Goal: Task Accomplishment & Management: Use online tool/utility

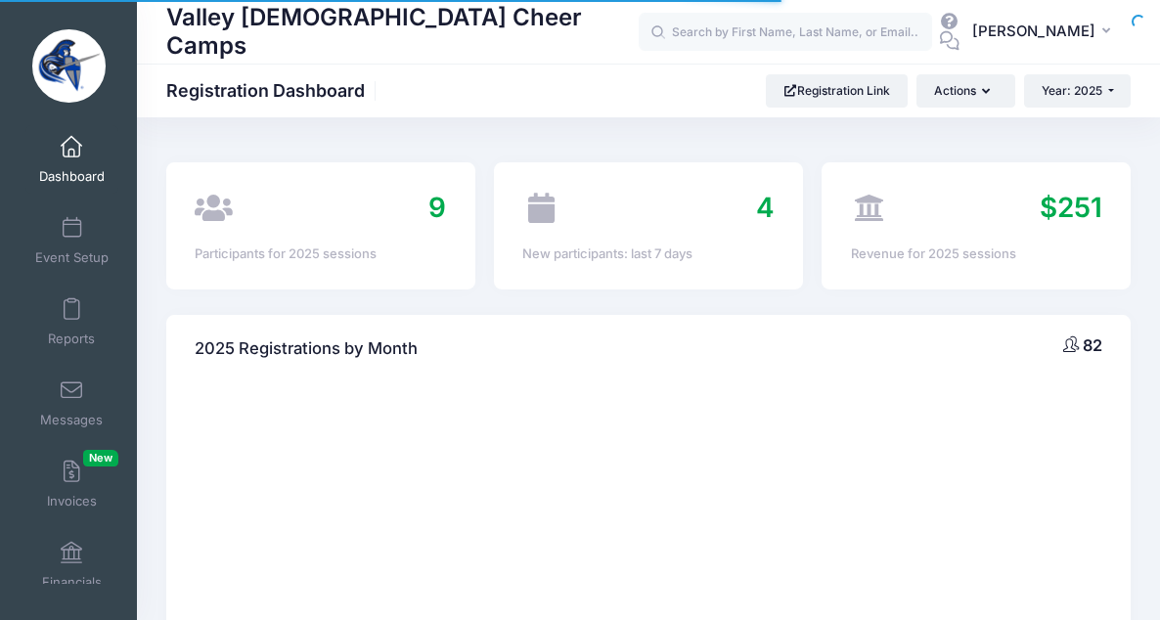
select select
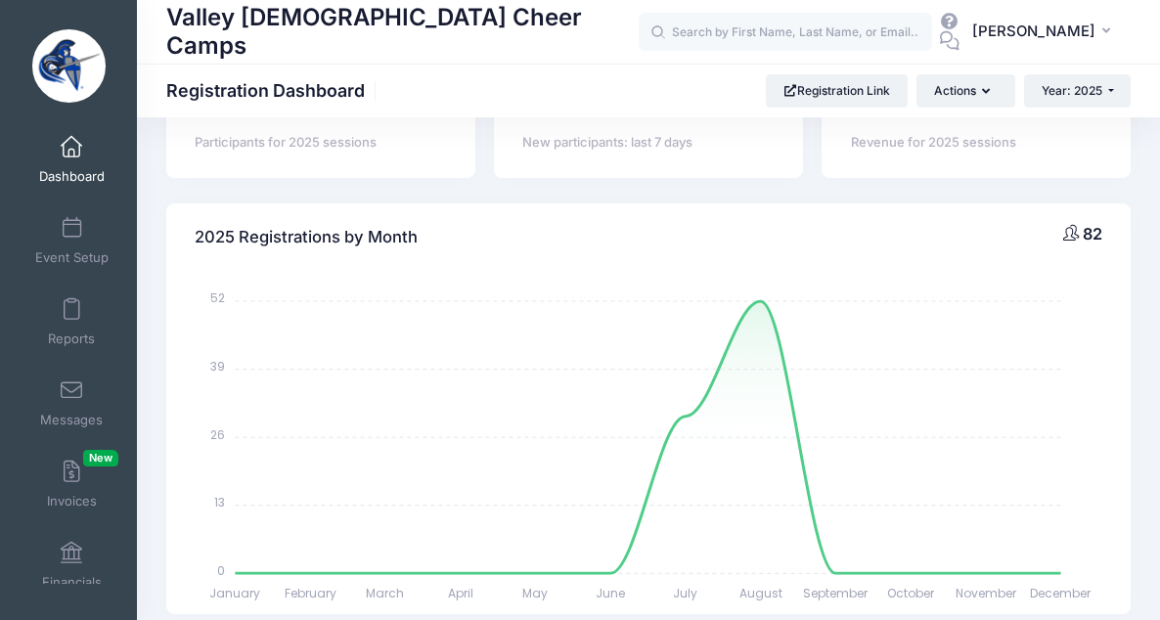
scroll to position [152, 0]
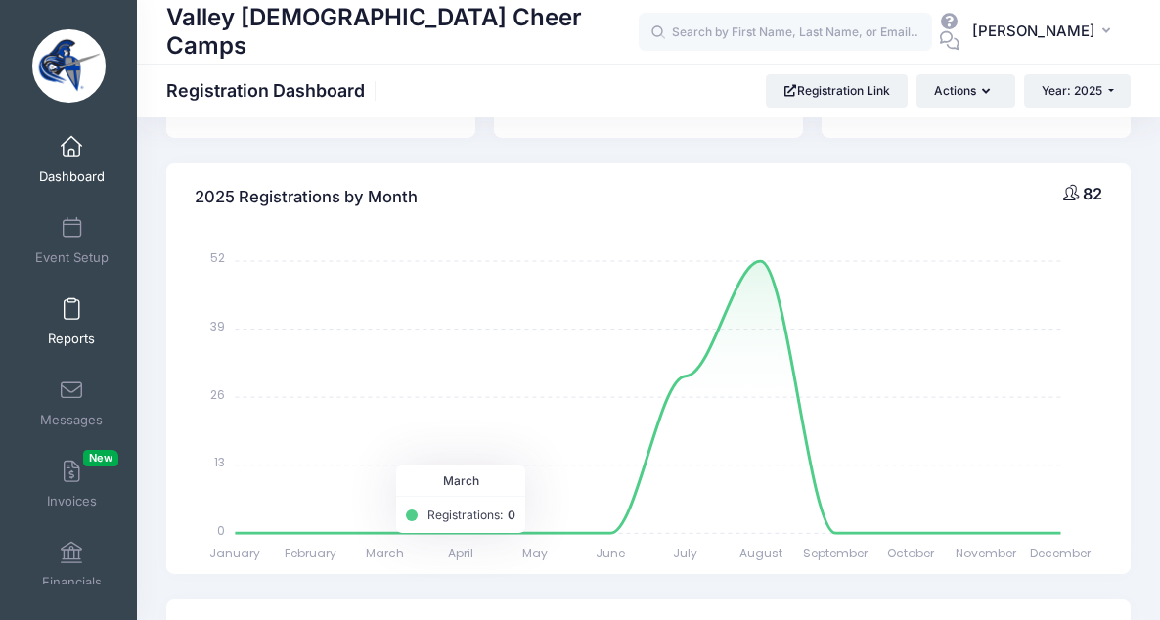
click at [74, 320] on link "Reports" at bounding box center [71, 321] width 93 height 68
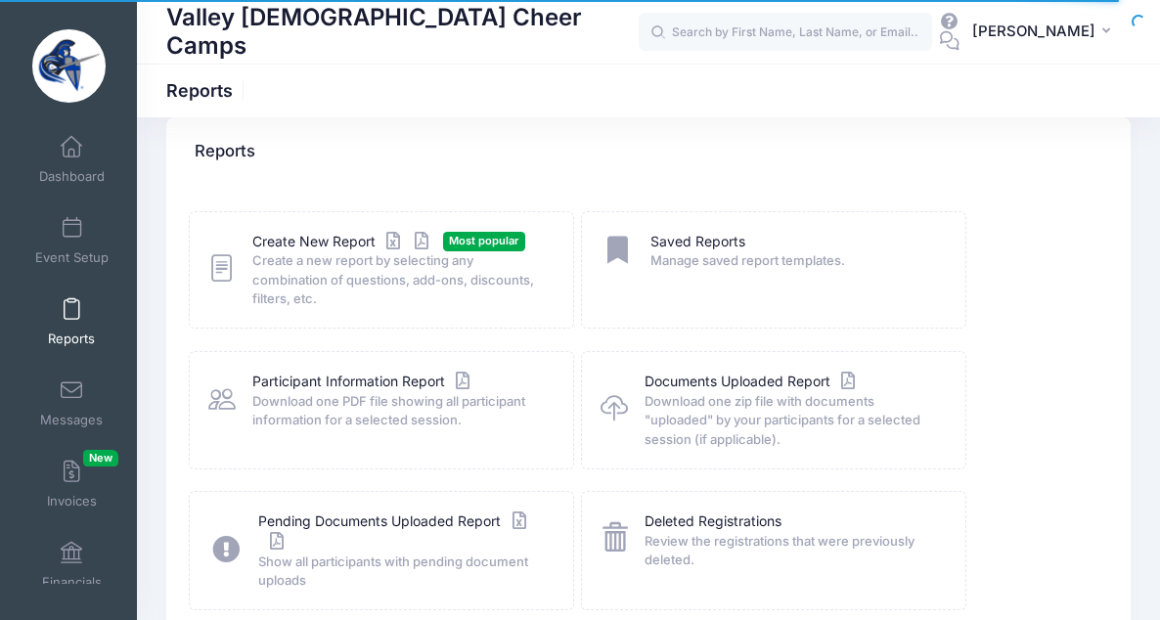
click at [317, 400] on span "Download one PDF file showing all participant information for a selected sessio…" at bounding box center [400, 411] width 296 height 38
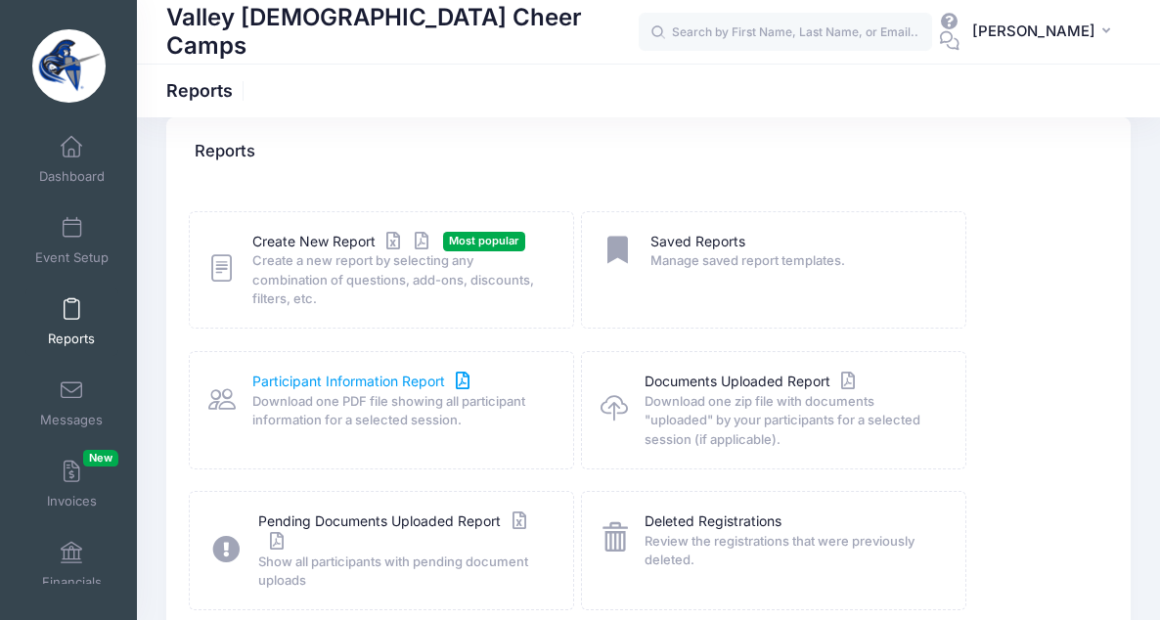
click at [461, 380] on icon at bounding box center [462, 382] width 22 height 14
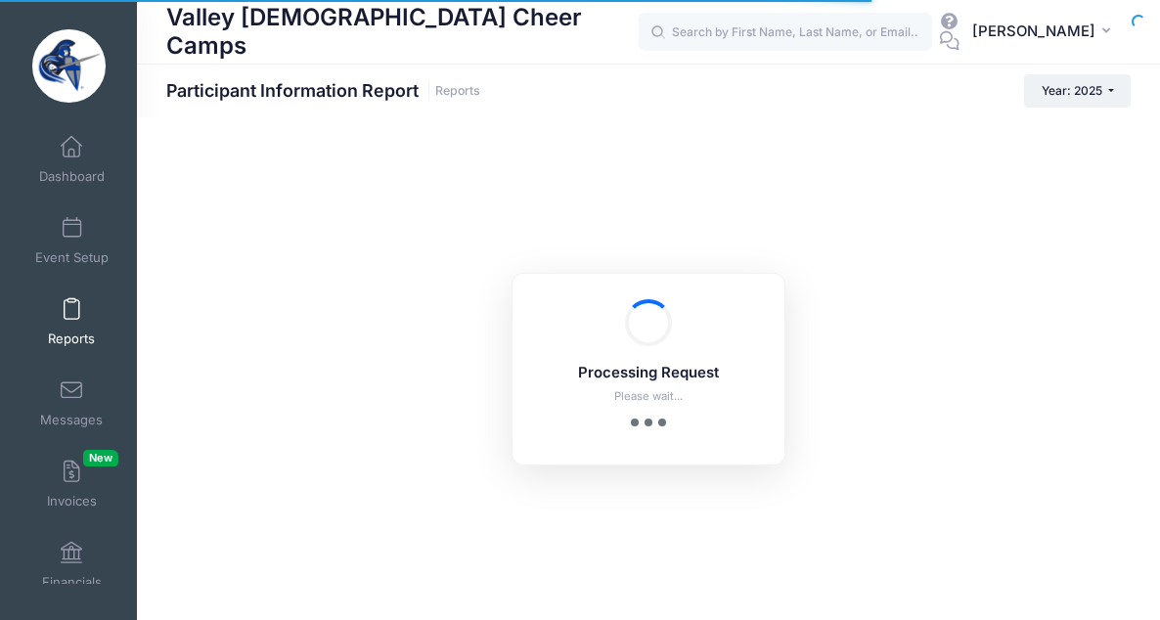
checkbox input "true"
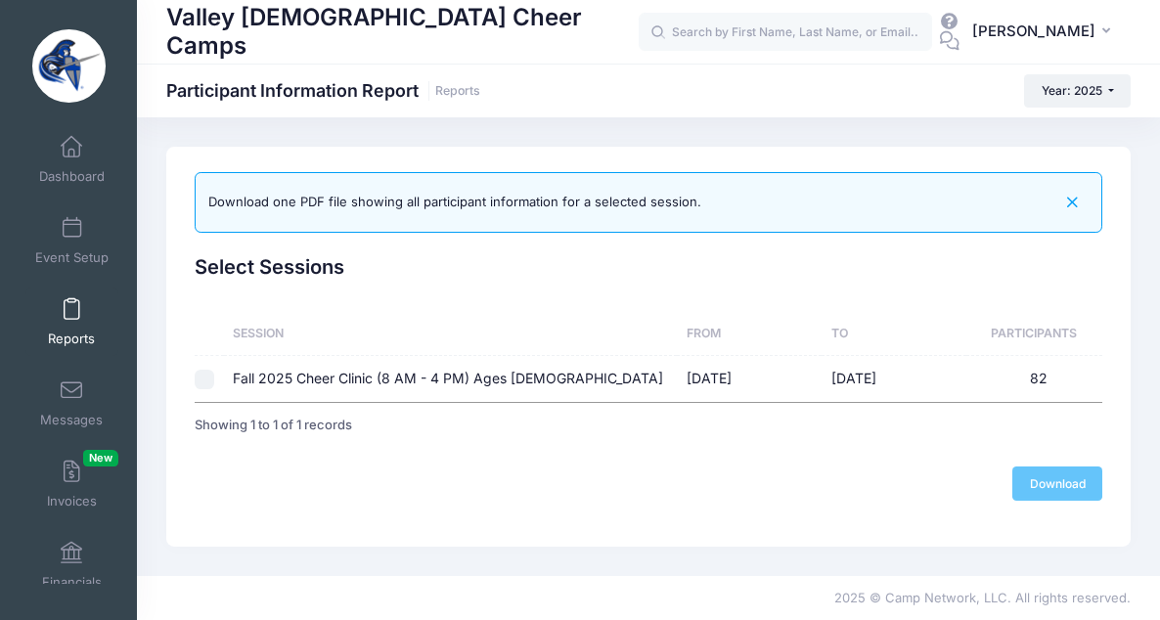
click at [225, 385] on td "Fall 2025 Cheer Clinic (8 AM - 4 PM) Ages [DEMOGRAPHIC_DATA]" at bounding box center [451, 379] width 454 height 46
checkbox input "true"
click at [1075, 482] on link "Download" at bounding box center [1057, 482] width 90 height 33
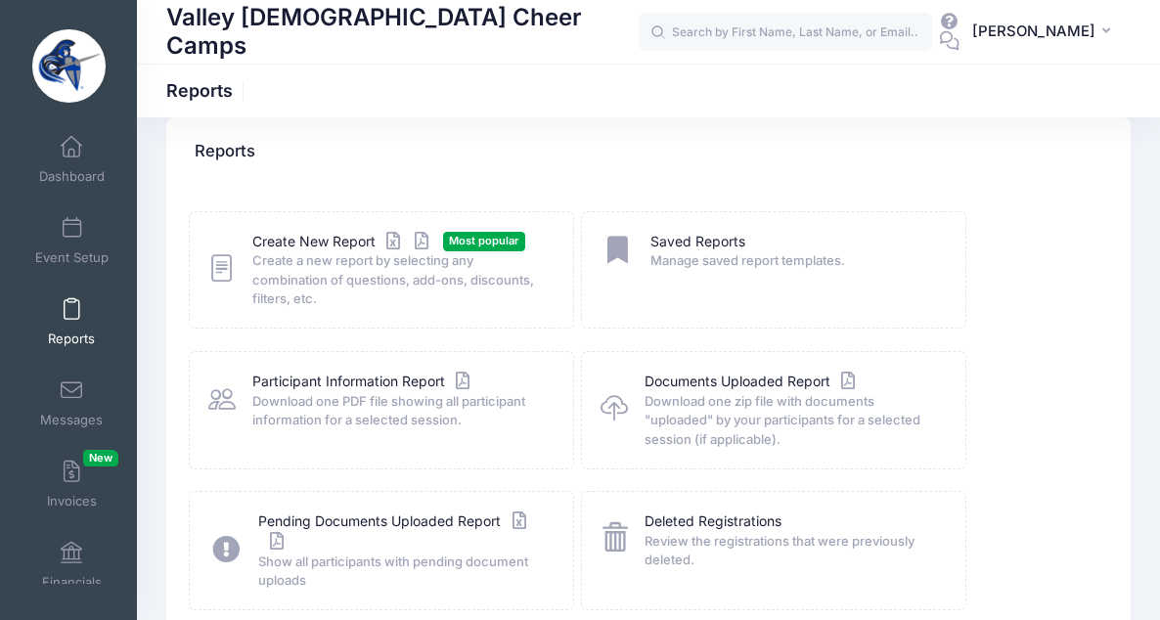
click at [372, 280] on span "Create a new report by selecting any combination of questions, add-ons, discoun…" at bounding box center [400, 280] width 296 height 58
click at [307, 241] on link "Create New Report" at bounding box center [343, 242] width 182 height 21
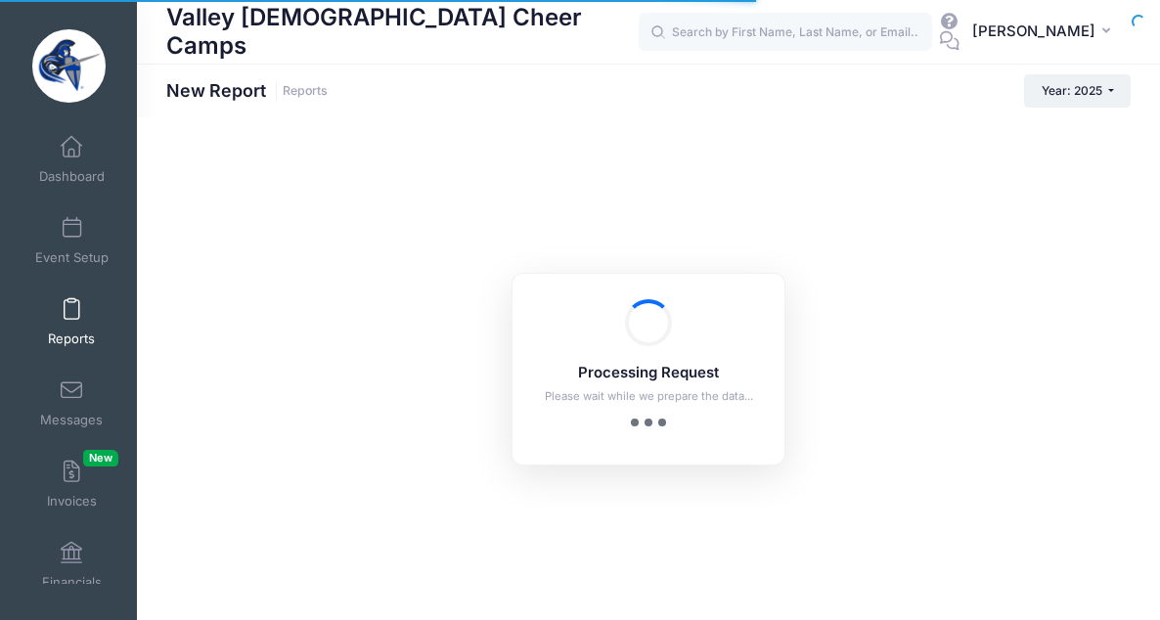
checkbox input "true"
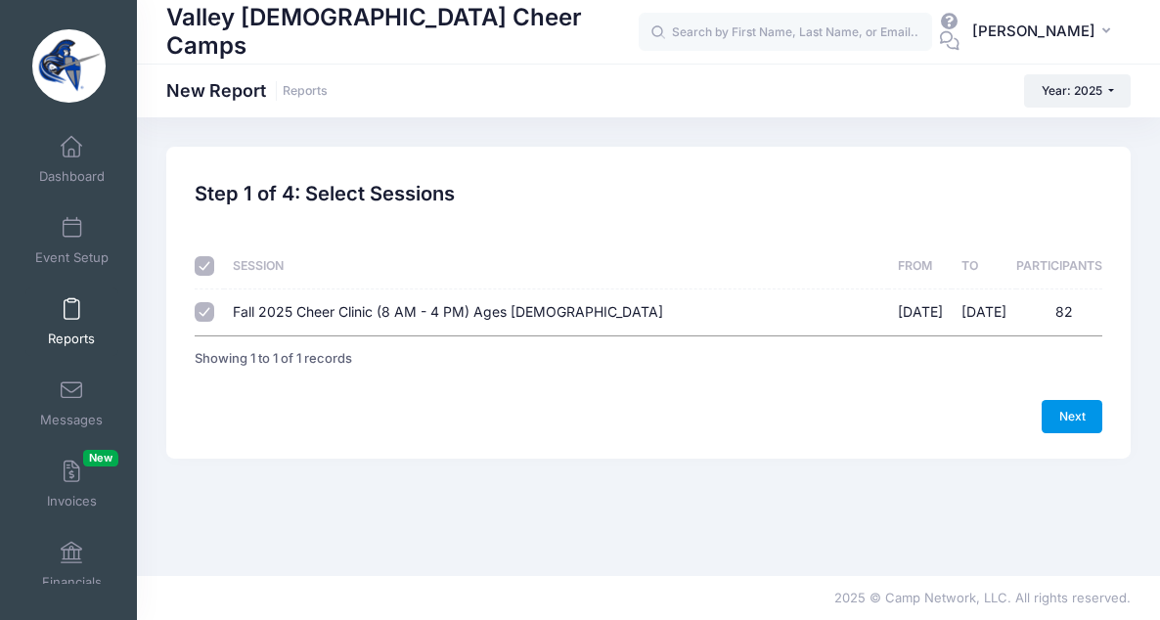
click at [1064, 416] on link "Next" at bounding box center [1071, 416] width 61 height 33
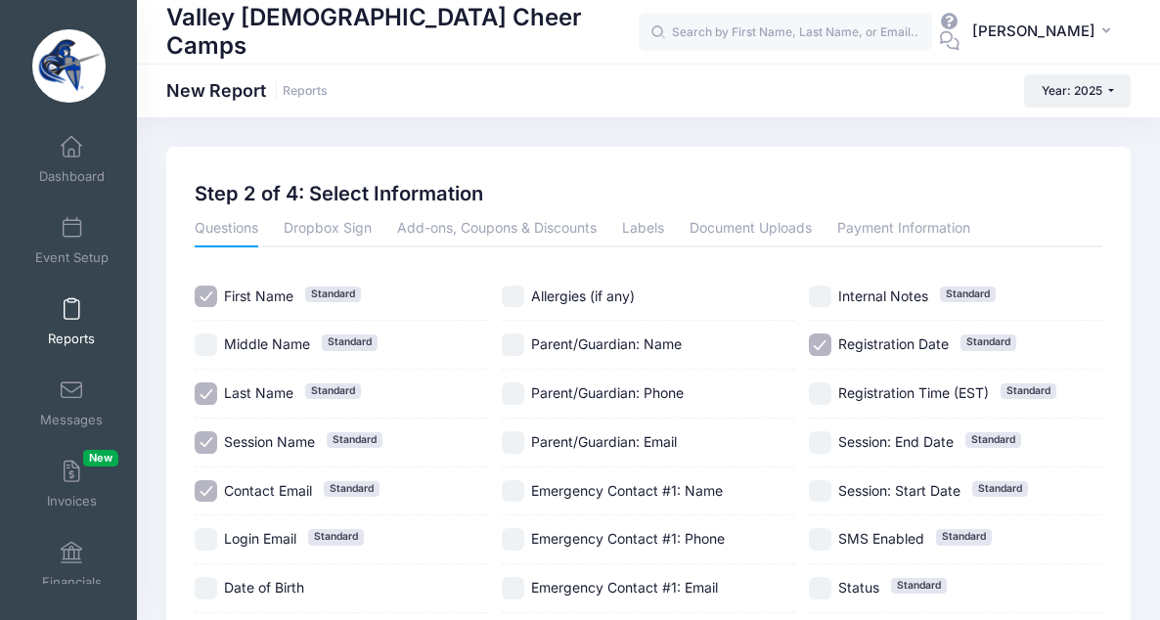
click at [202, 447] on input "Session Name Standard" at bounding box center [206, 442] width 22 height 22
checkbox input "false"
click at [514, 288] on input "Allergies (if any)" at bounding box center [513, 297] width 22 height 22
checkbox input "true"
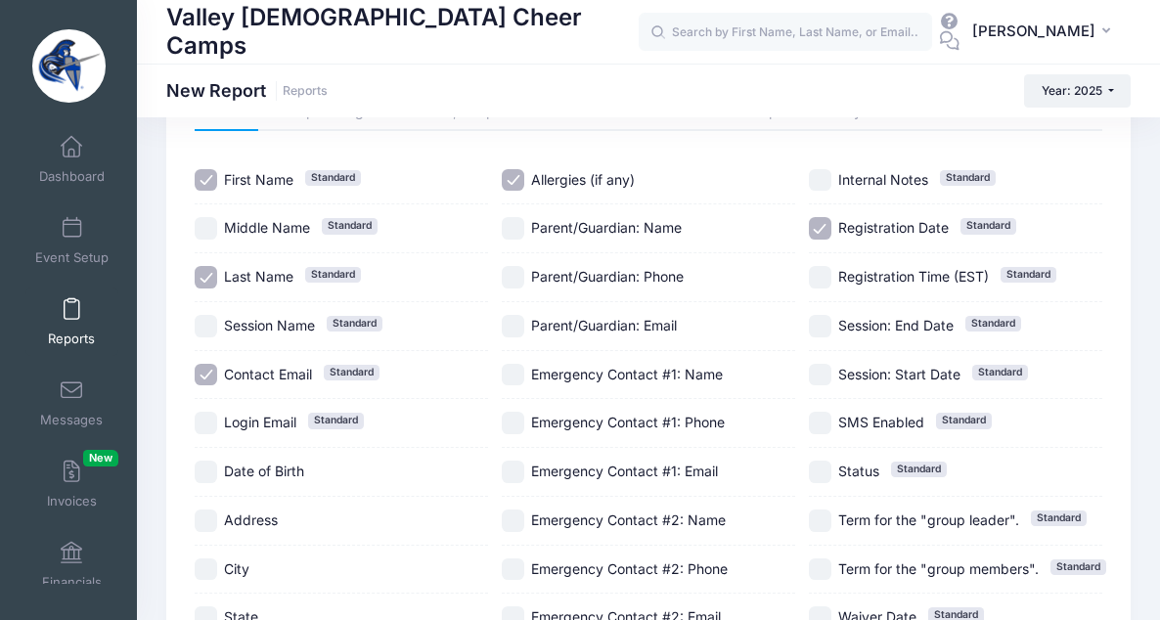
scroll to position [118, 0]
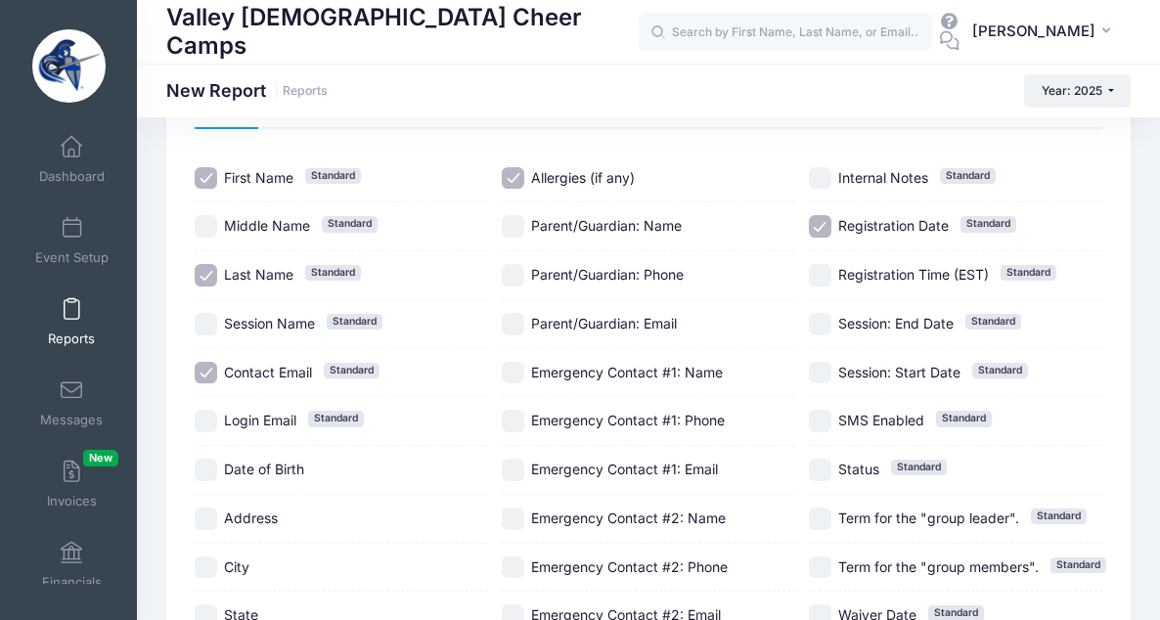
click at [205, 473] on input "Date of Birth" at bounding box center [206, 470] width 22 height 22
checkbox input "true"
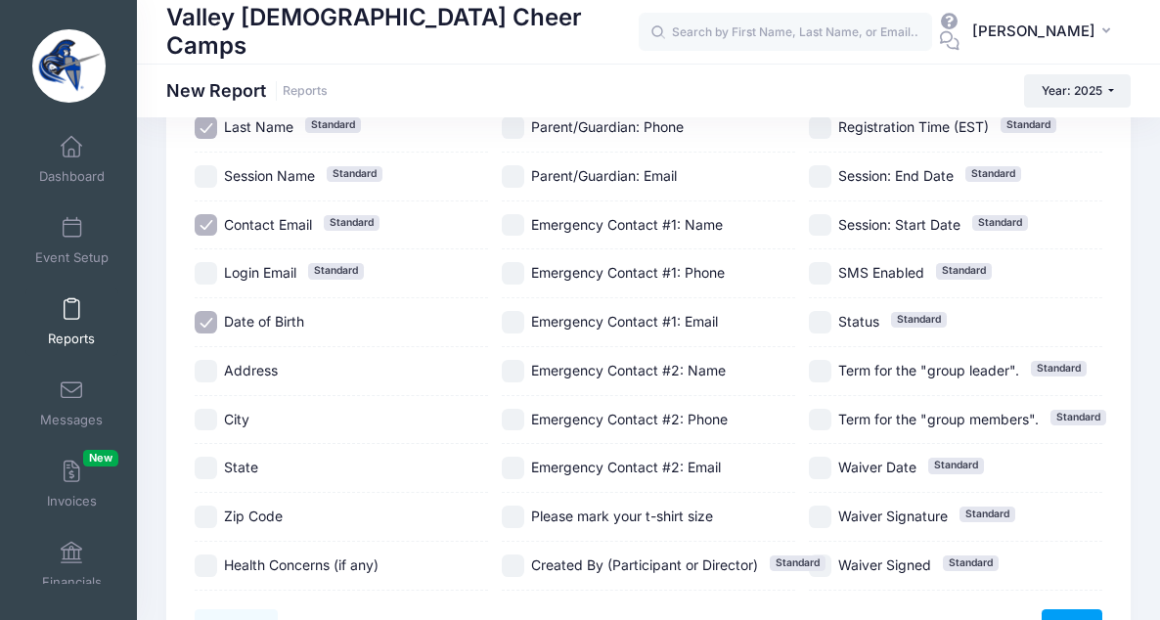
scroll to position [325, 0]
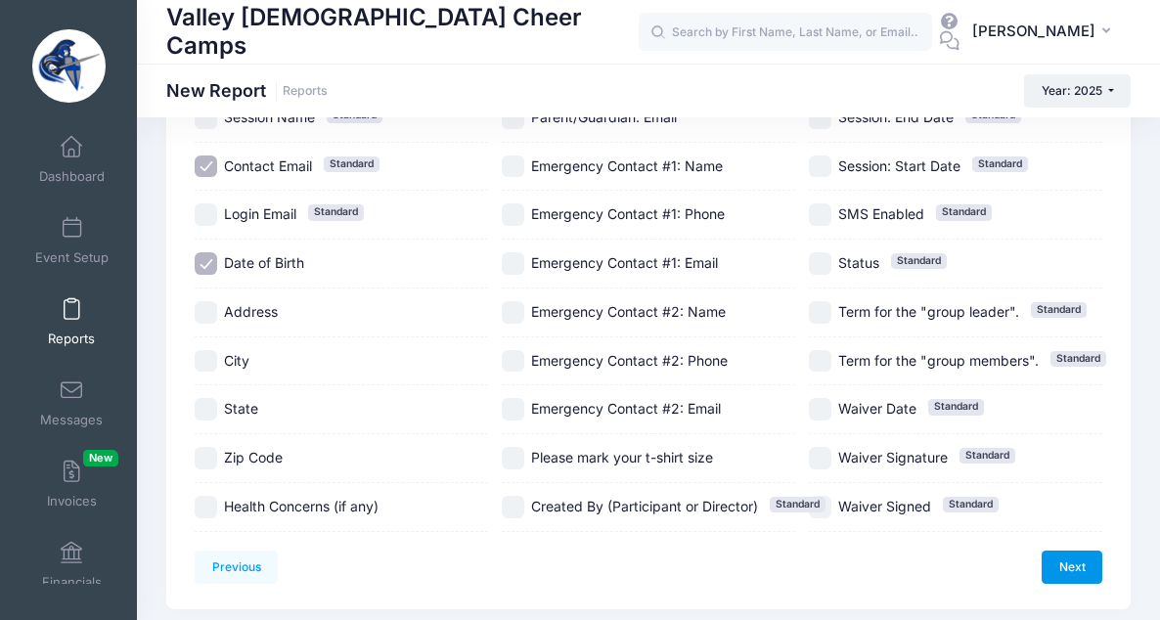
click at [1069, 554] on link "Next" at bounding box center [1071, 567] width 61 height 33
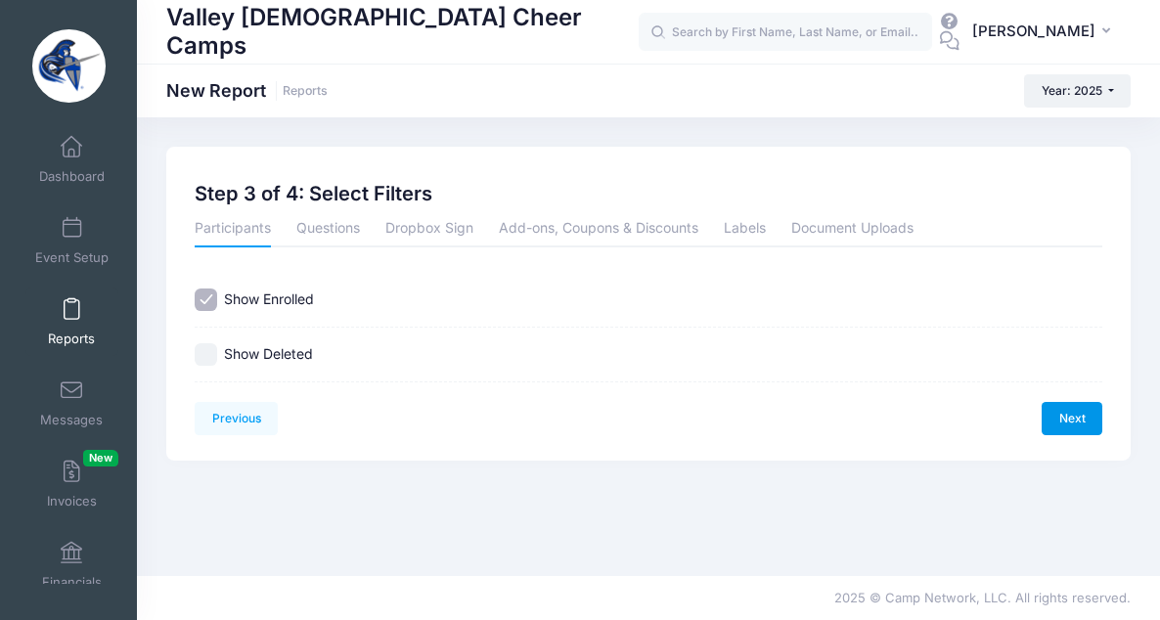
scroll to position [0, 0]
click at [1074, 415] on link "Next" at bounding box center [1071, 418] width 61 height 33
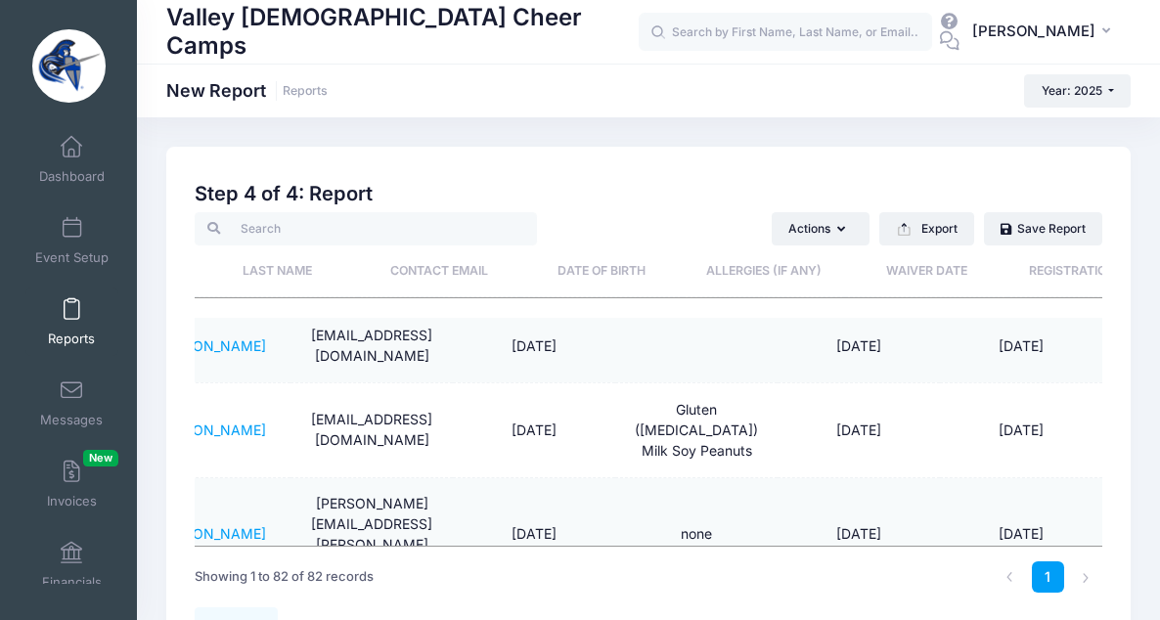
scroll to position [0, 259]
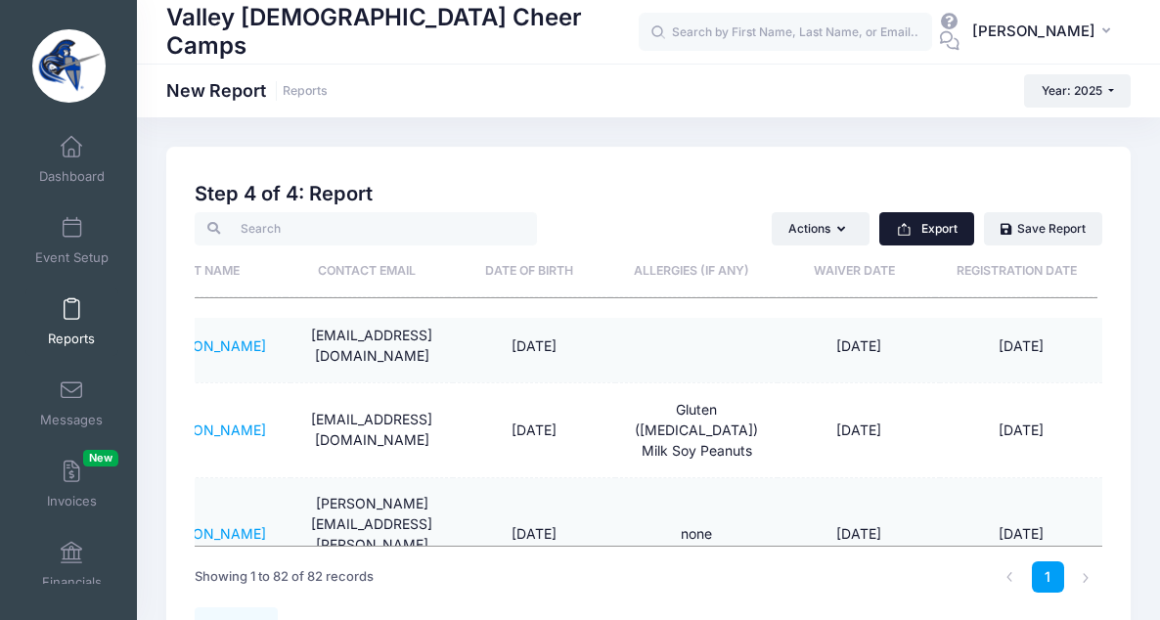
click at [923, 233] on button "Export" at bounding box center [926, 228] width 95 height 33
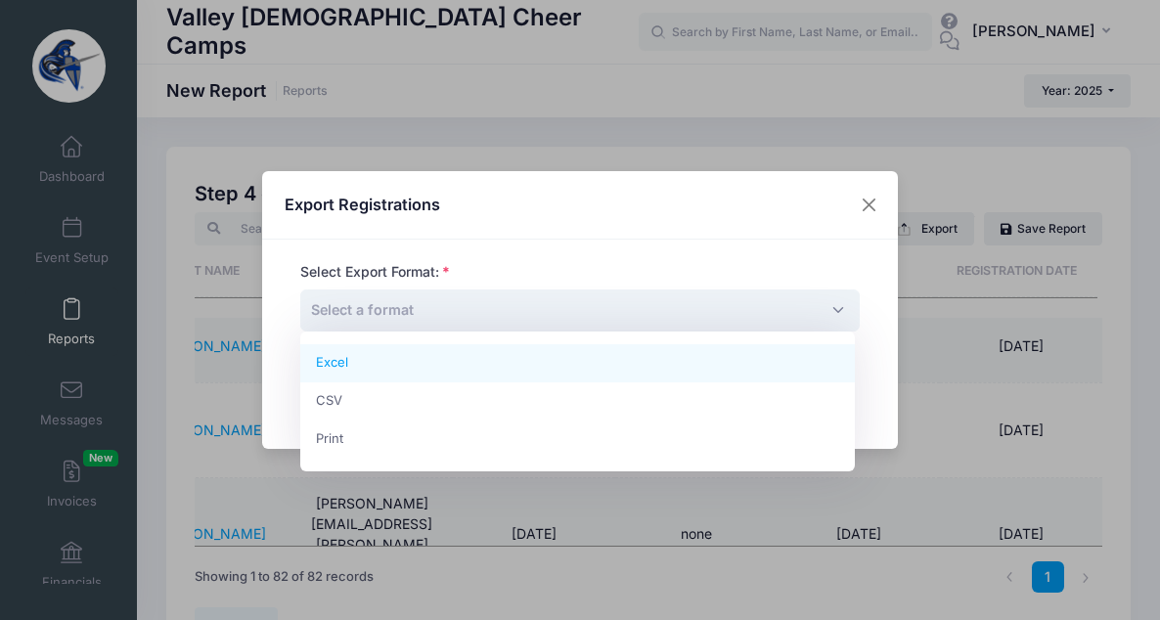
click at [611, 304] on span "Select a format" at bounding box center [579, 310] width 559 height 42
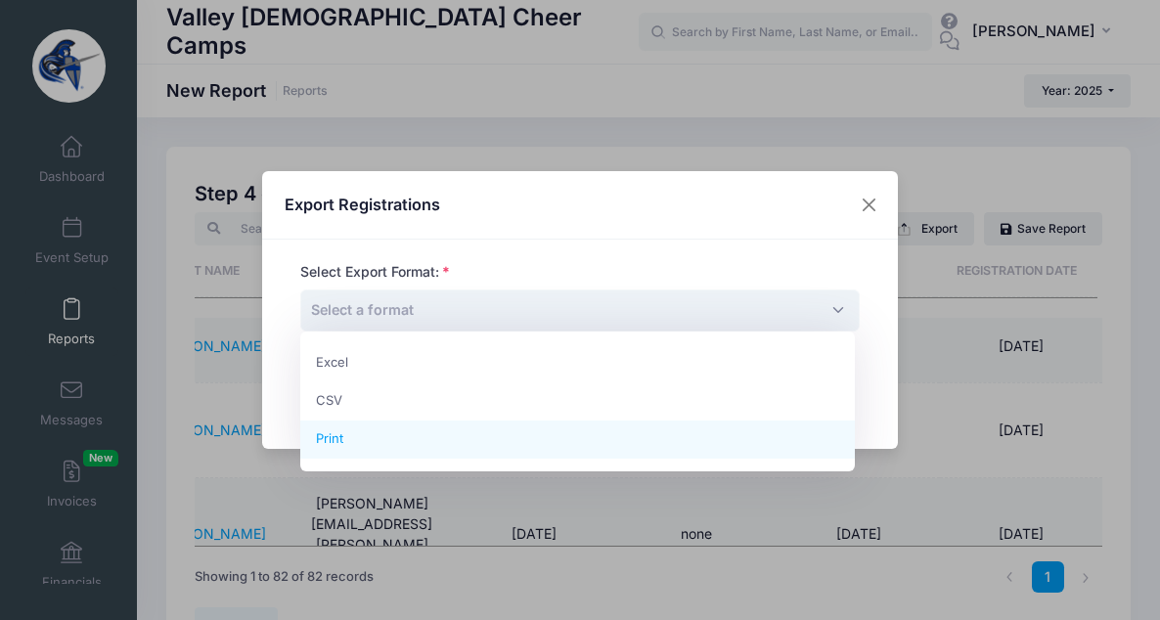
drag, startPoint x: 517, startPoint y: 442, endPoint x: 472, endPoint y: 449, distance: 45.5
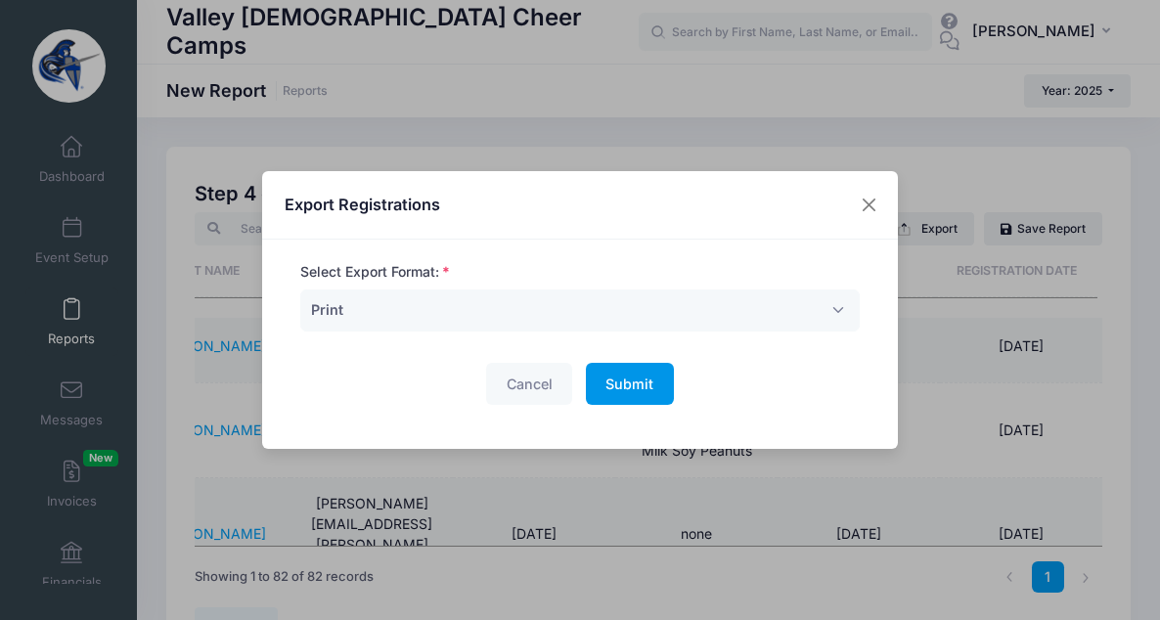
click at [624, 382] on span "Submit" at bounding box center [629, 384] width 48 height 17
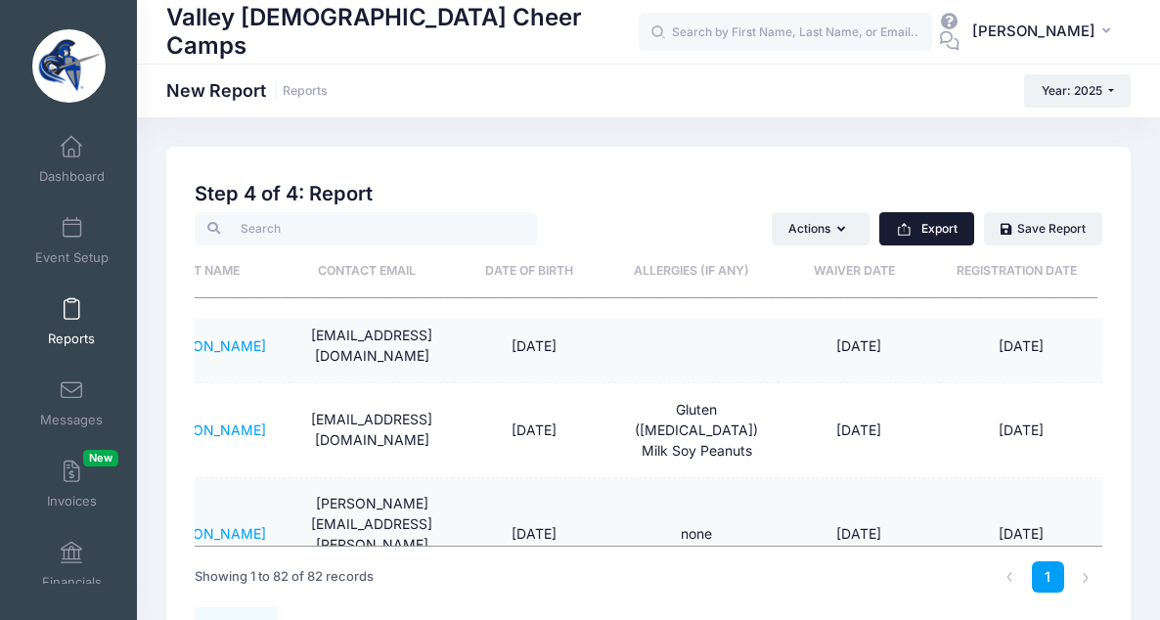
click at [910, 235] on icon "button" at bounding box center [904, 229] width 16 height 16
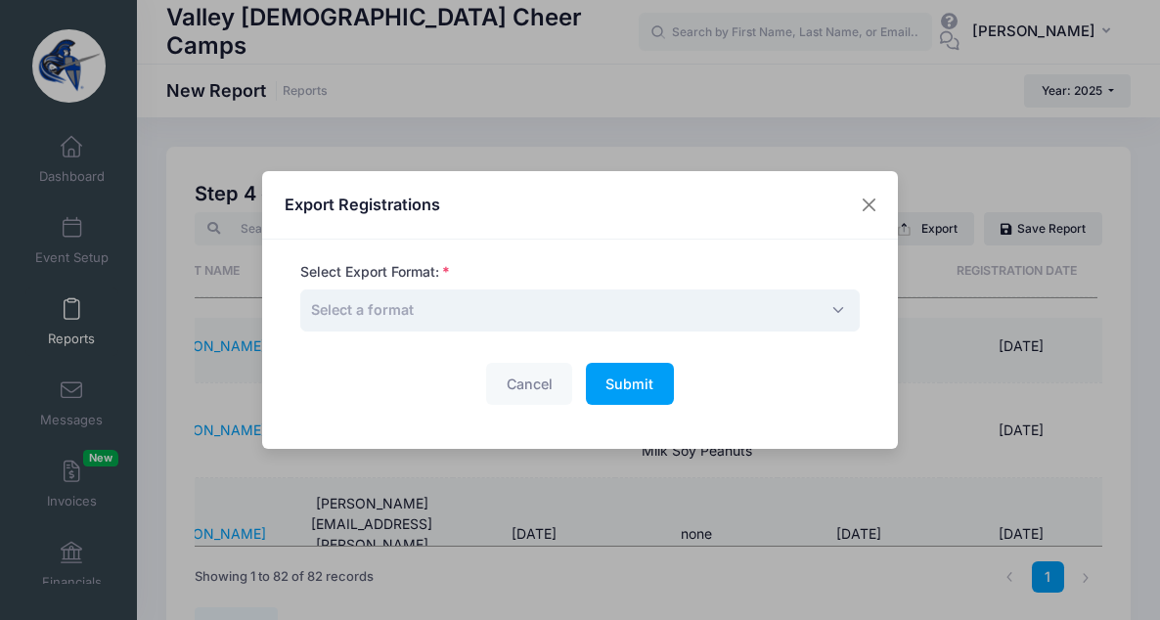
click at [592, 317] on span "Select a format" at bounding box center [579, 310] width 559 height 42
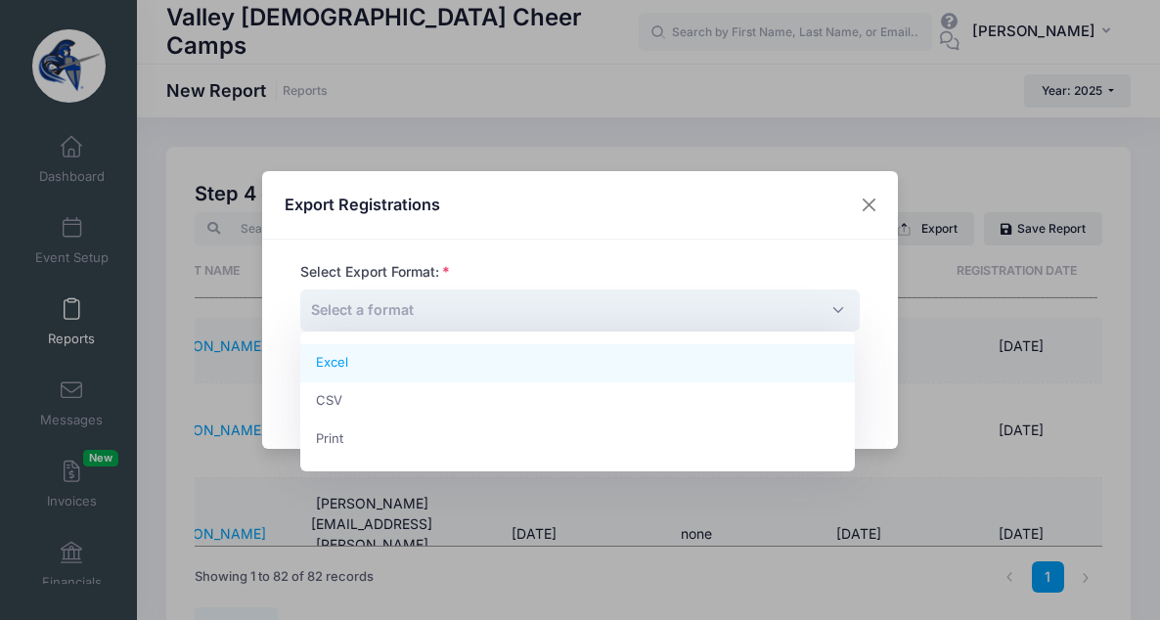
select select "excel"
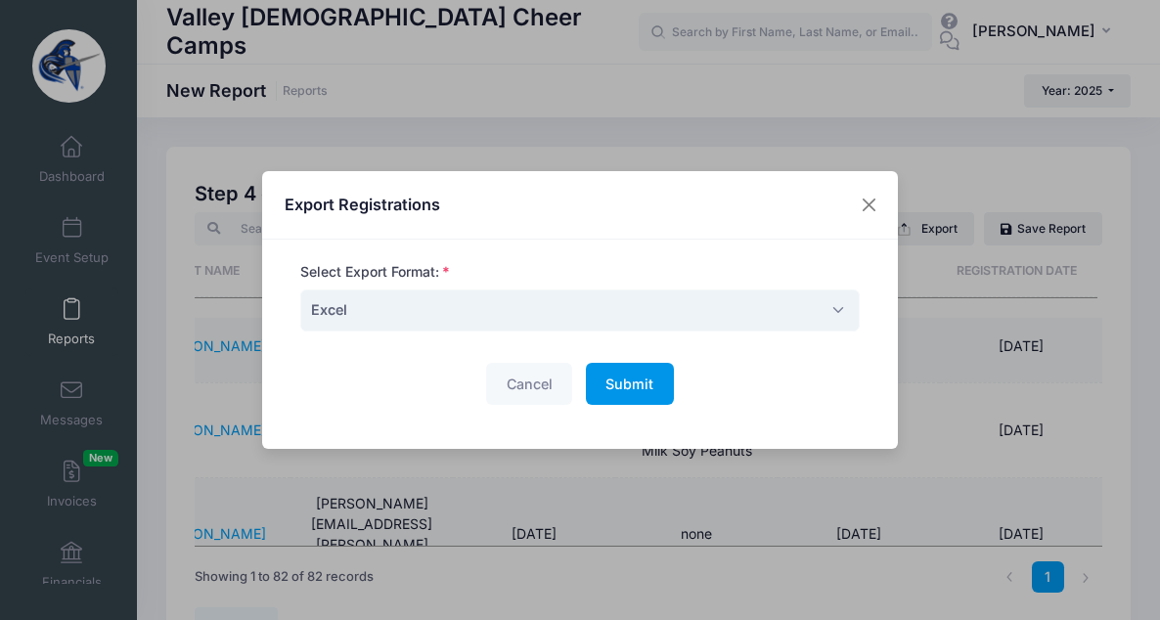
click at [635, 381] on span "Submit" at bounding box center [629, 384] width 48 height 17
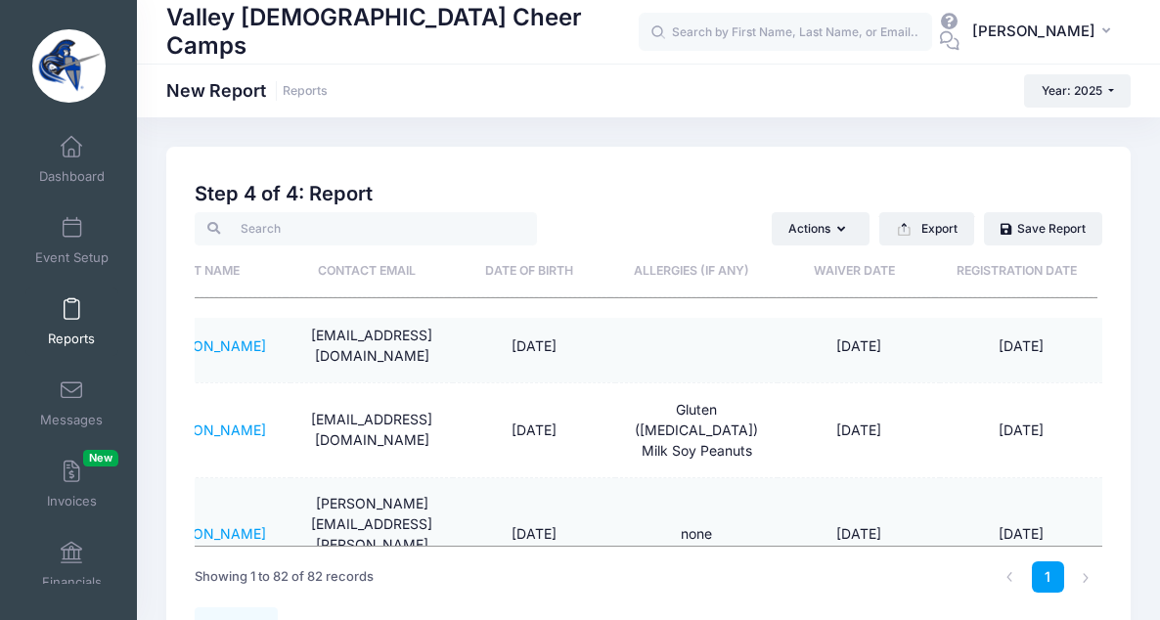
click at [1019, 271] on th "Registration Date" at bounding box center [1016, 271] width 162 height 52
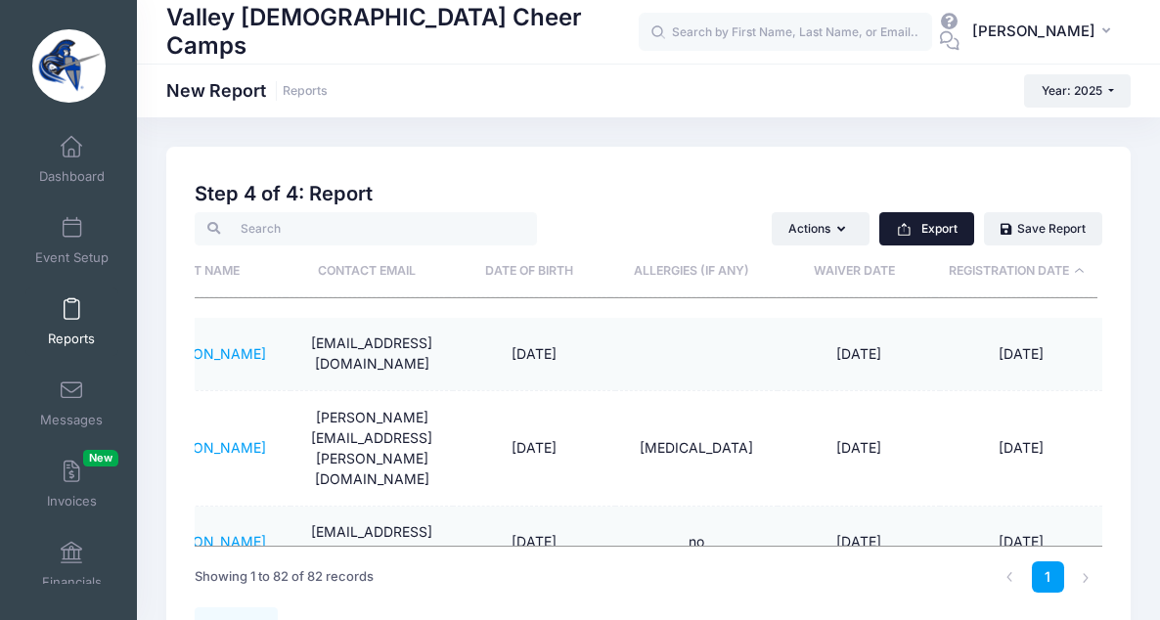
click at [927, 228] on button "Export" at bounding box center [926, 228] width 95 height 33
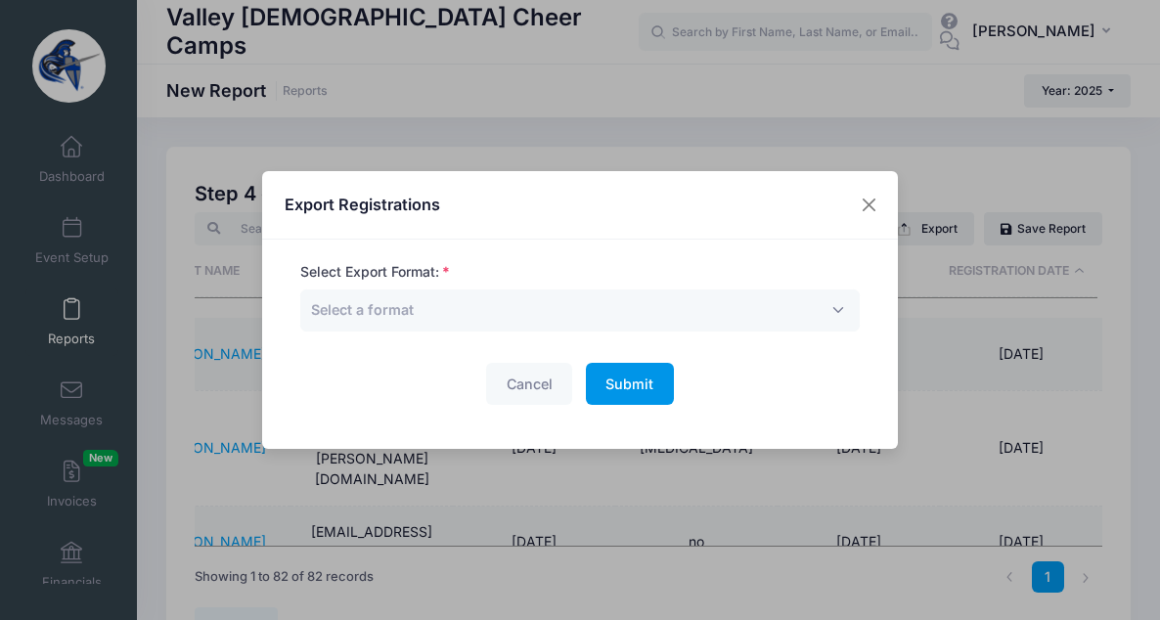
click at [623, 380] on span "Submit" at bounding box center [629, 384] width 48 height 17
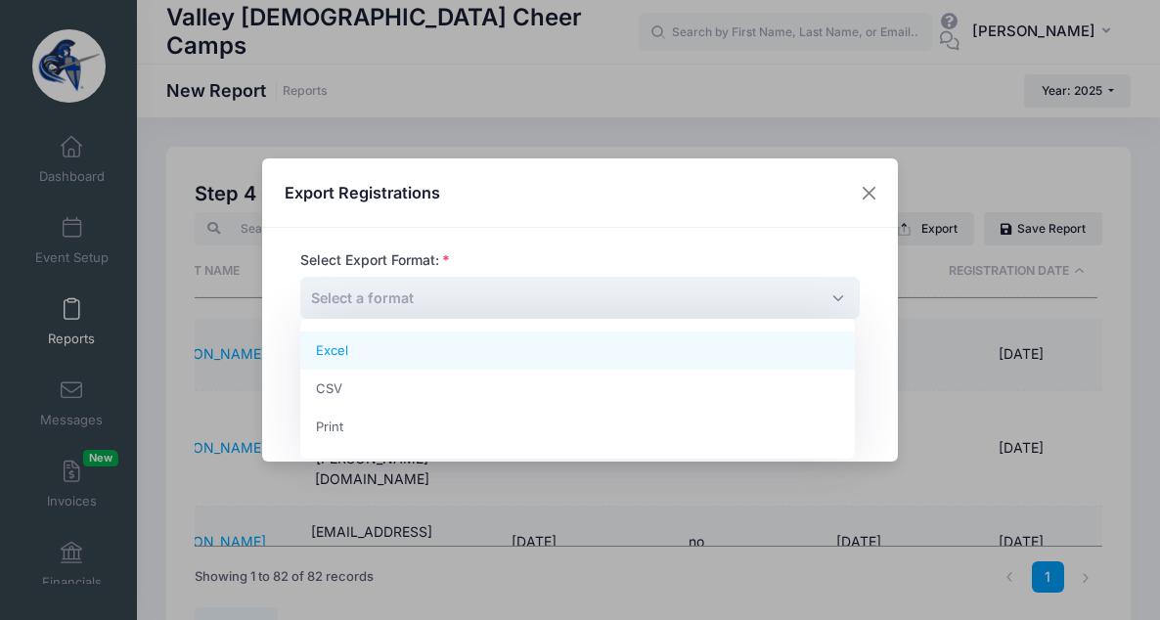
click at [537, 295] on span "Select a format" at bounding box center [579, 298] width 559 height 42
select select "excel"
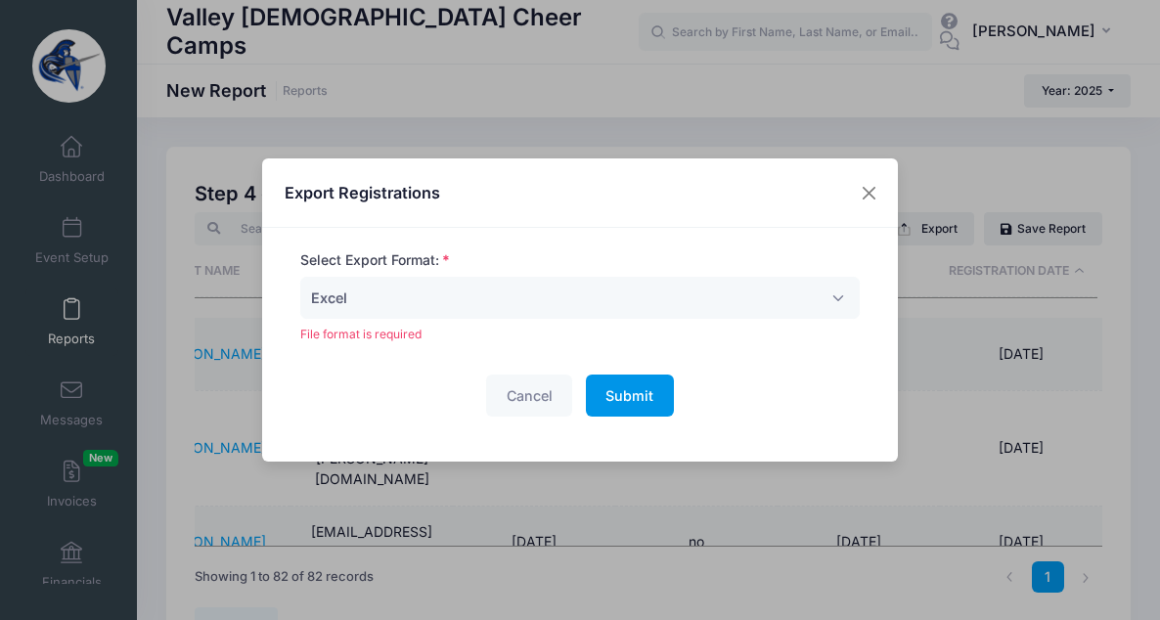
click at [587, 404] on button "Submit Please wait..." at bounding box center [630, 396] width 88 height 42
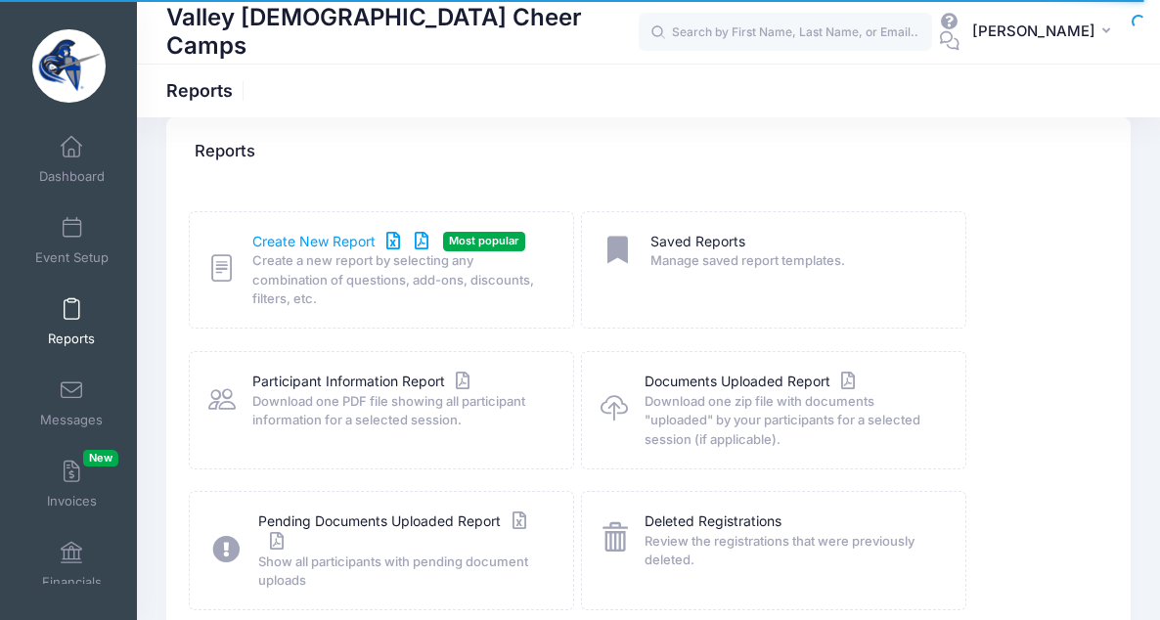
click at [392, 242] on icon at bounding box center [392, 242] width 22 height 14
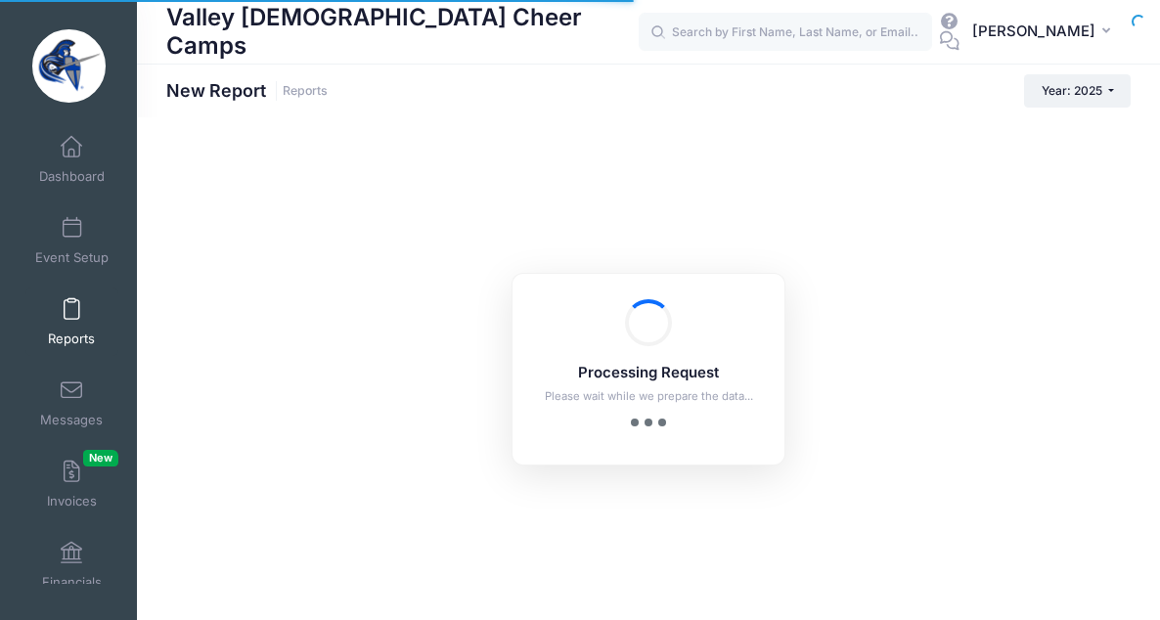
checkbox input "true"
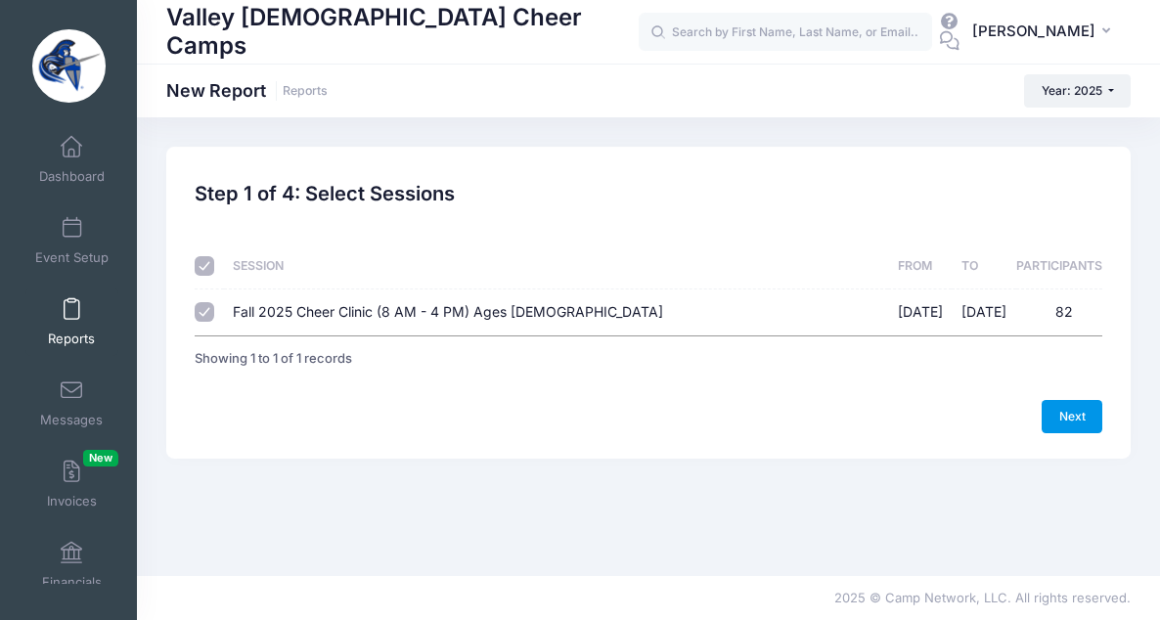
click at [1070, 416] on link "Next" at bounding box center [1071, 416] width 61 height 33
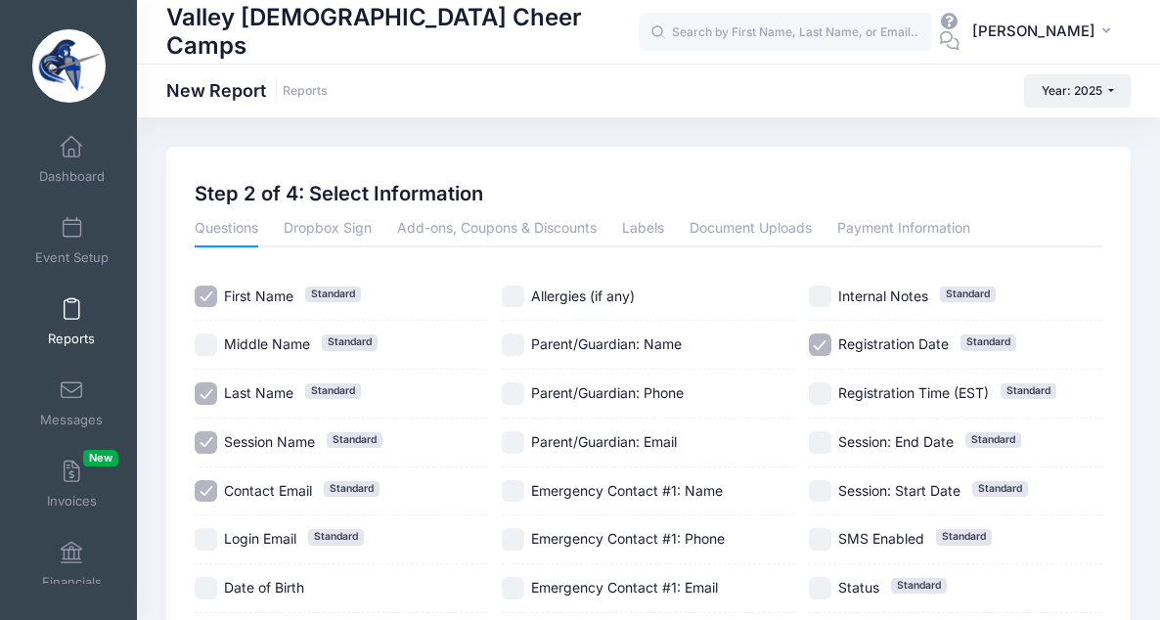
click at [204, 443] on input "Session Name Standard" at bounding box center [206, 442] width 22 height 22
checkbox input "false"
click at [206, 493] on input "Contact Email Standard" at bounding box center [206, 491] width 22 height 22
checkbox input "false"
click at [821, 341] on input "Registration Date Standard" at bounding box center [820, 344] width 22 height 22
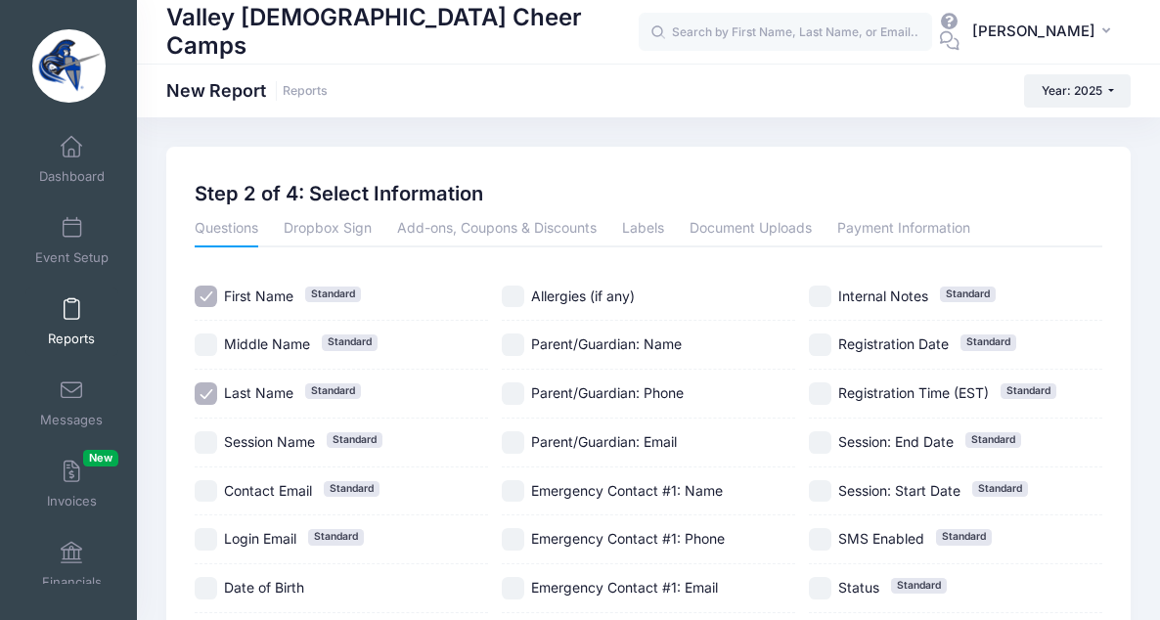
click at [827, 340] on input "Registration Date Standard" at bounding box center [820, 344] width 22 height 22
checkbox input "true"
click at [510, 396] on input "Parent/Guardian: Phone" at bounding box center [513, 393] width 22 height 22
checkbox input "true"
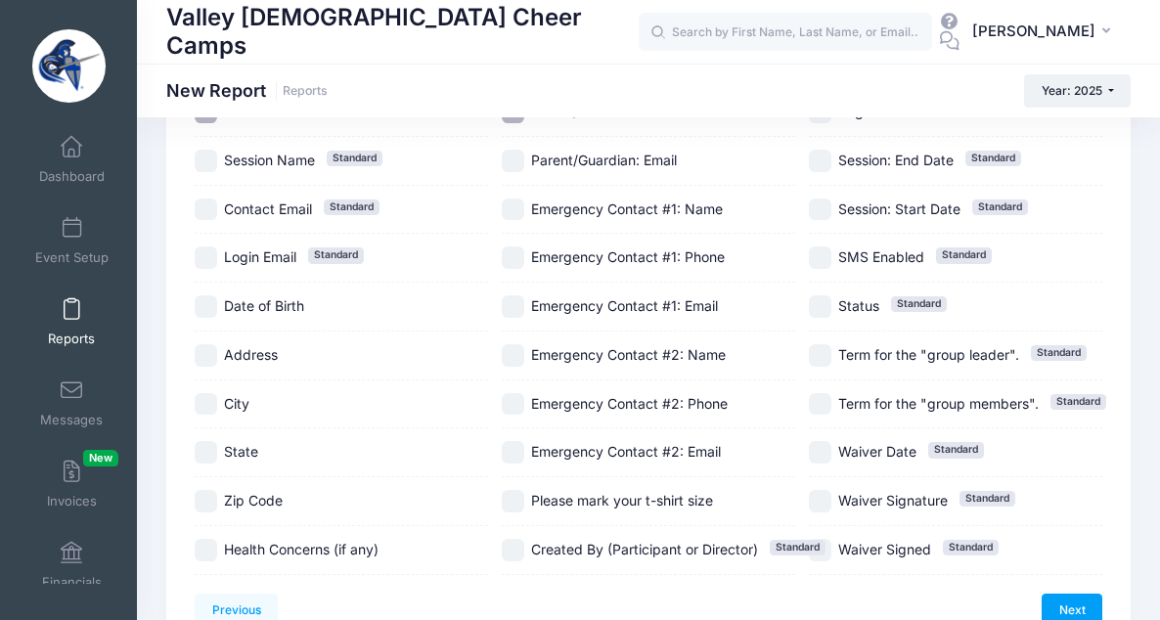
scroll to position [388, 0]
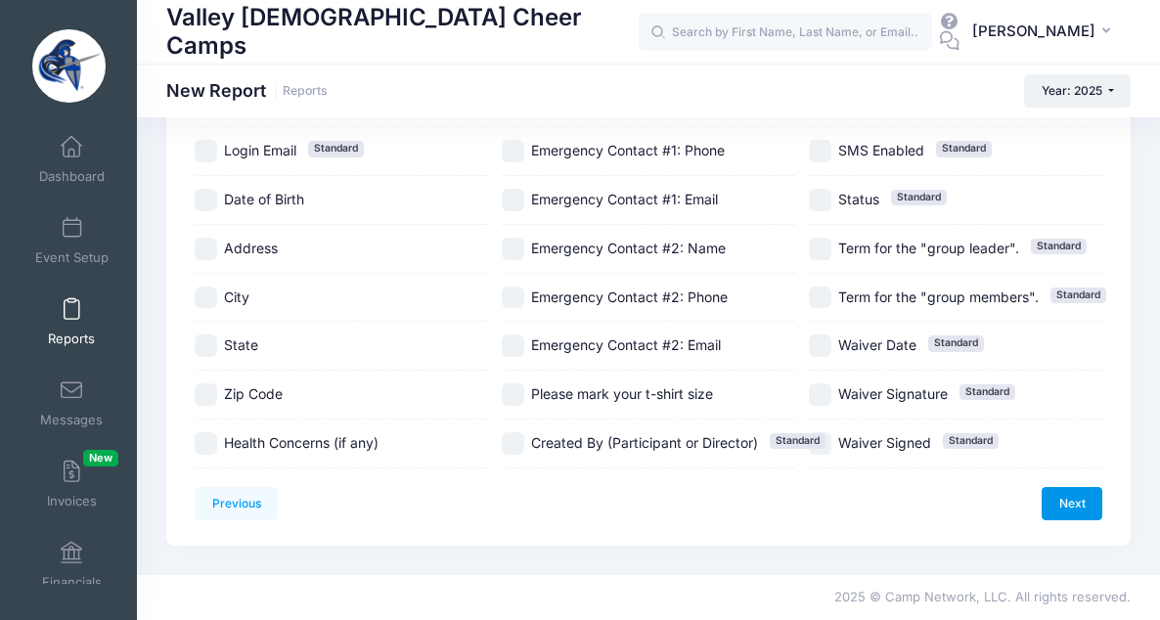
click at [1078, 497] on link "Next" at bounding box center [1071, 503] width 61 height 33
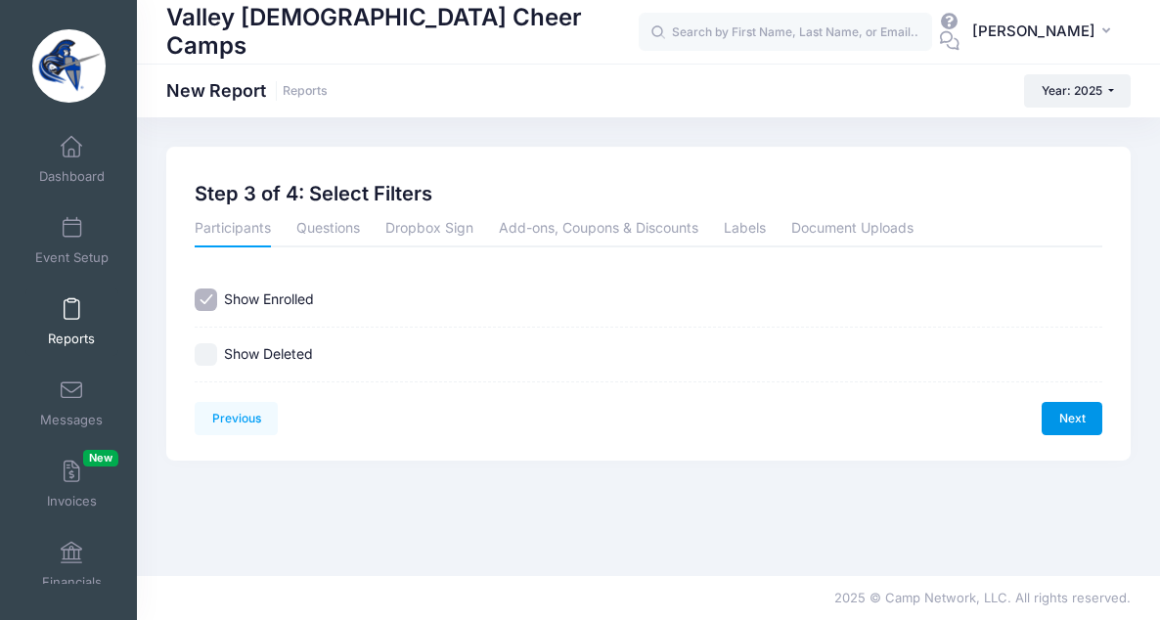
scroll to position [0, 0]
click at [1067, 408] on link "Next" at bounding box center [1071, 418] width 61 height 33
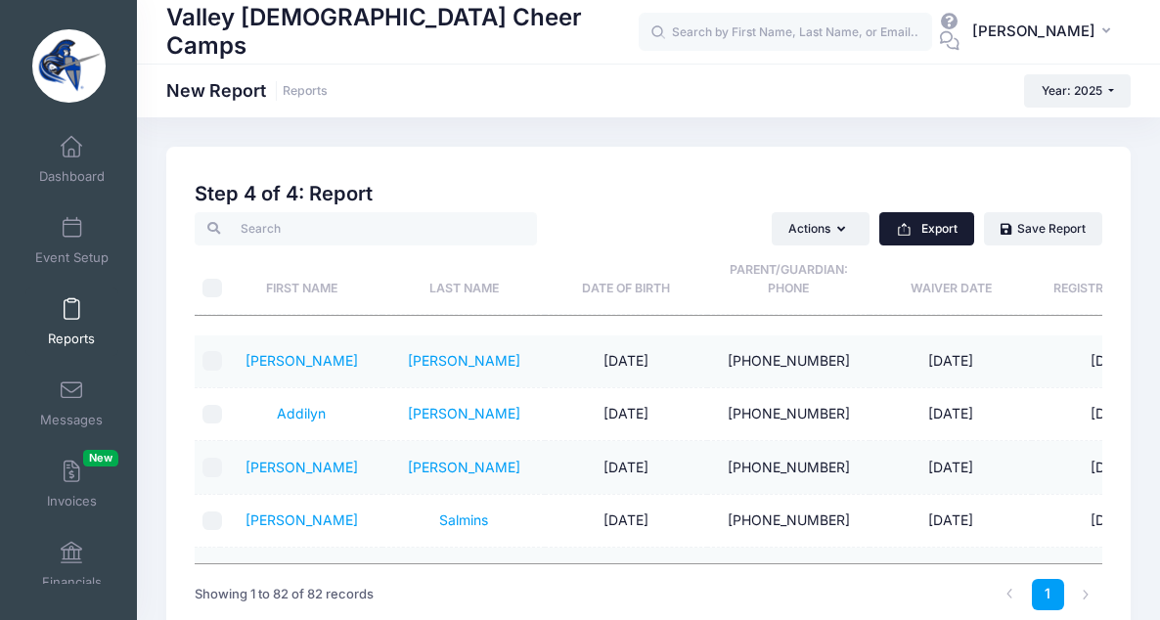
click at [943, 229] on button "Export" at bounding box center [926, 228] width 95 height 33
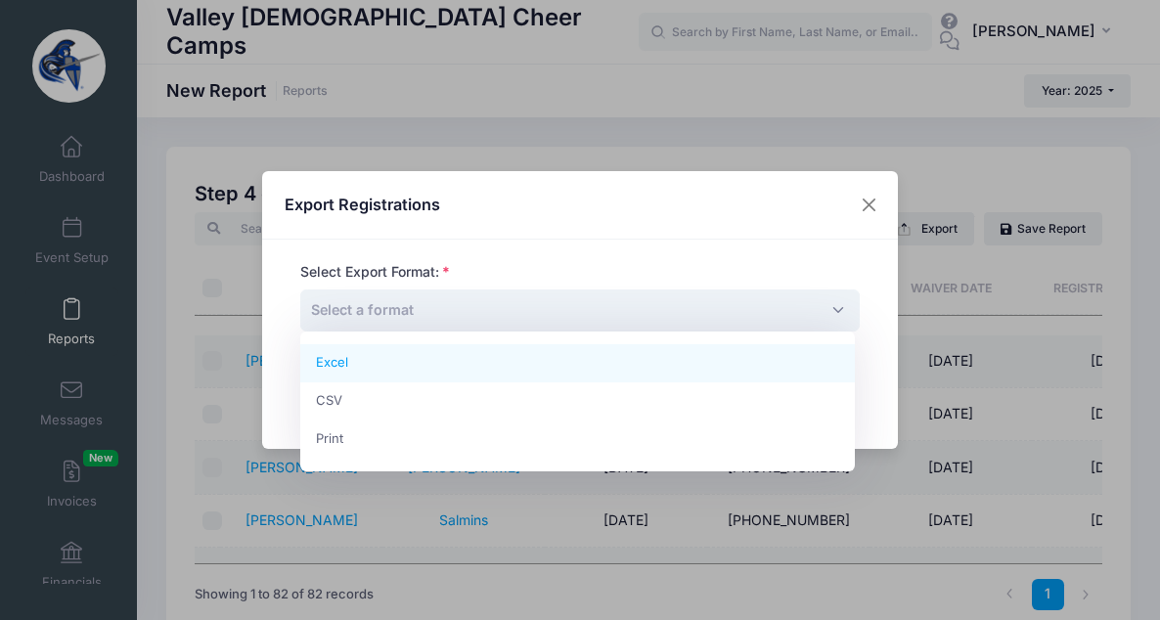
click at [757, 311] on span "Select a format" at bounding box center [579, 310] width 559 height 42
select select "excel"
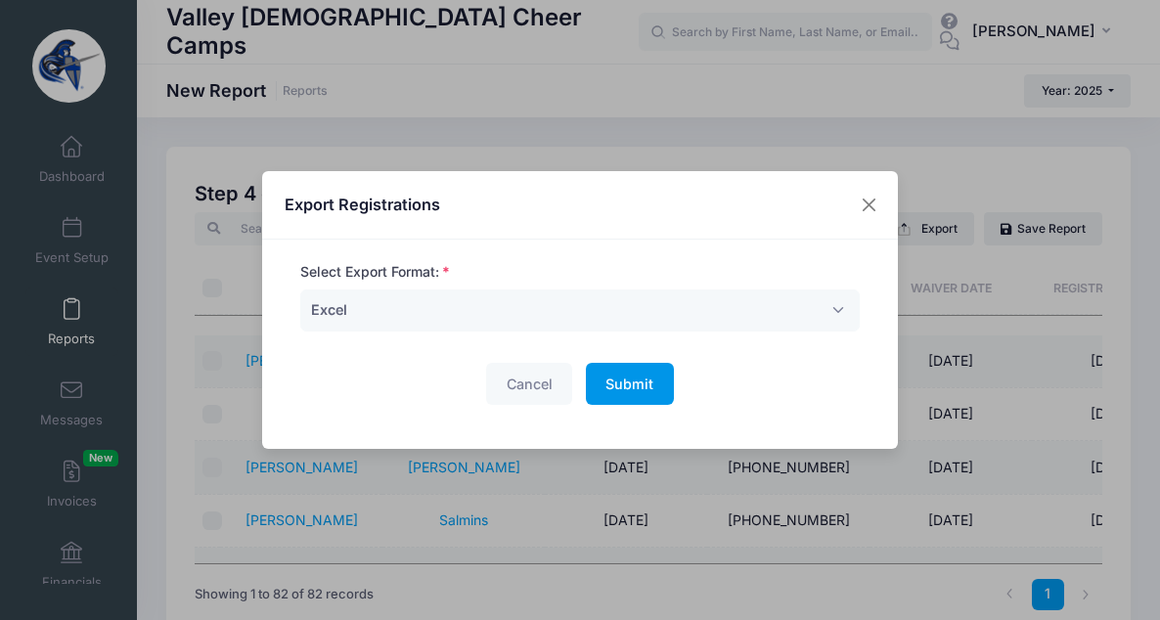
click at [641, 379] on span "Submit" at bounding box center [629, 384] width 48 height 17
